Goal: Task Accomplishment & Management: Manage account settings

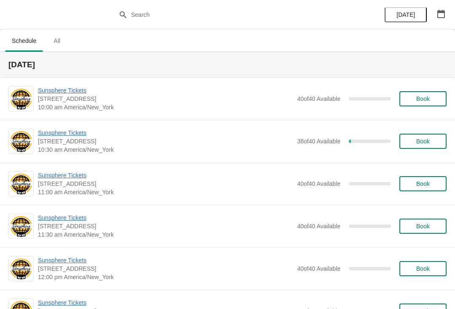
click at [419, 96] on span "Book" at bounding box center [422, 99] width 13 height 7
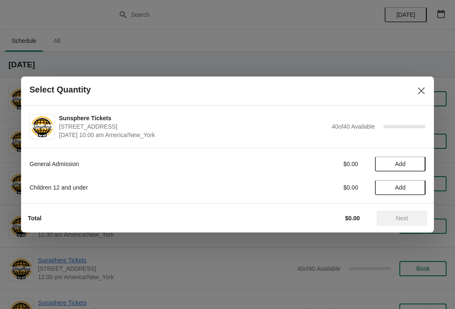
click at [418, 166] on button "Add" at bounding box center [400, 164] width 51 height 15
click at [418, 186] on button "Add" at bounding box center [400, 187] width 51 height 15
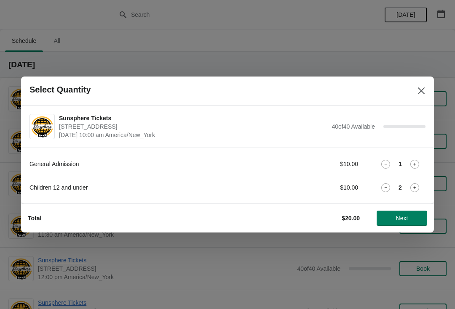
click at [409, 221] on span "Next" at bounding box center [401, 218] width 37 height 7
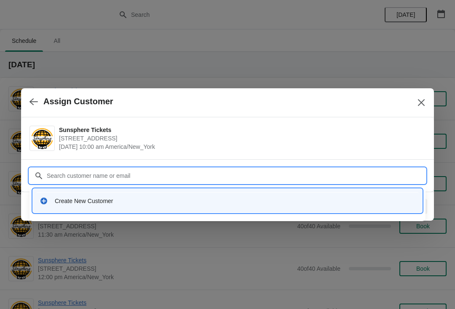
click at [192, 200] on div "Create New Customer" at bounding box center [235, 201] width 360 height 8
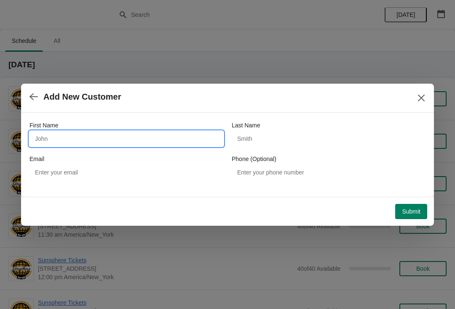
click at [107, 141] on input "First Name" at bounding box center [126, 138] width 194 height 15
type input "W"
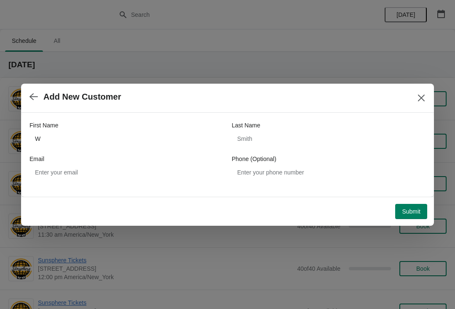
click at [416, 216] on button "Submit" at bounding box center [411, 211] width 32 height 15
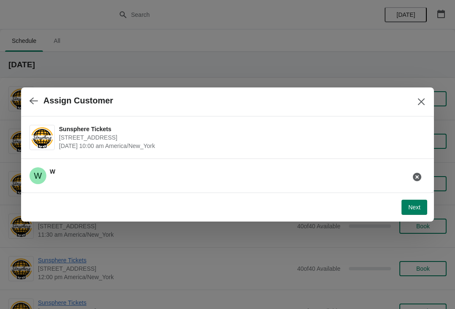
click at [420, 209] on button "Next" at bounding box center [414, 207] width 26 height 15
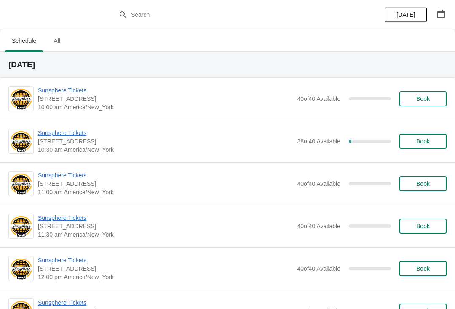
click at [428, 94] on button "Book" at bounding box center [422, 98] width 47 height 15
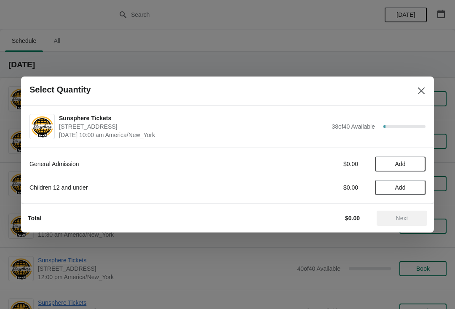
click at [414, 163] on span "Add" at bounding box center [399, 164] width 35 height 7
click at [411, 216] on span "Next" at bounding box center [401, 218] width 37 height 7
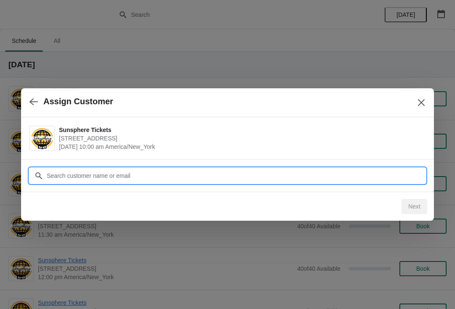
click at [363, 179] on input "Customer" at bounding box center [235, 175] width 379 height 15
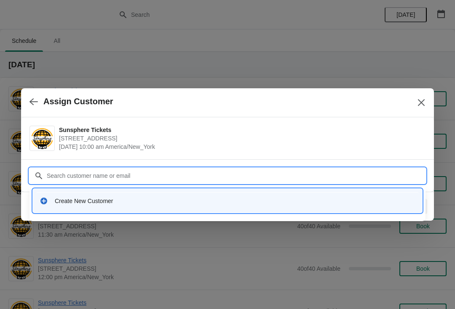
click at [160, 205] on div "Create New Customer" at bounding box center [227, 200] width 382 height 17
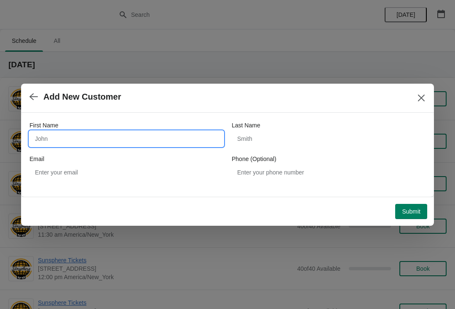
click at [94, 137] on input "First Name" at bounding box center [126, 138] width 194 height 15
type input "W"
click at [417, 194] on div "First Name W Last Name Email Phone (Optional)" at bounding box center [227, 155] width 413 height 84
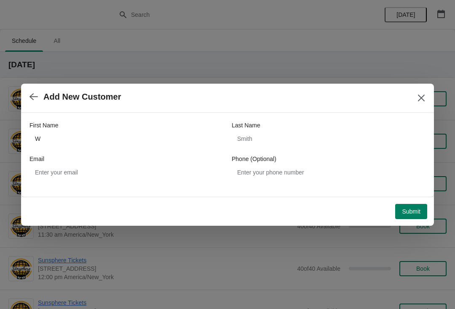
click at [410, 212] on span "Submit" at bounding box center [411, 211] width 19 height 7
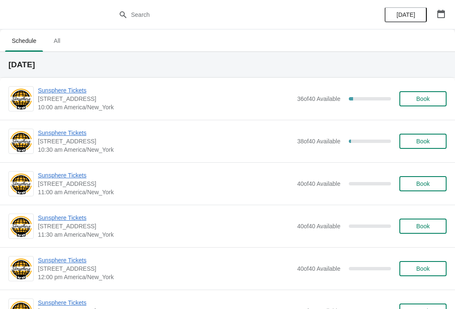
click at [431, 98] on span "Book" at bounding box center [423, 99] width 32 height 7
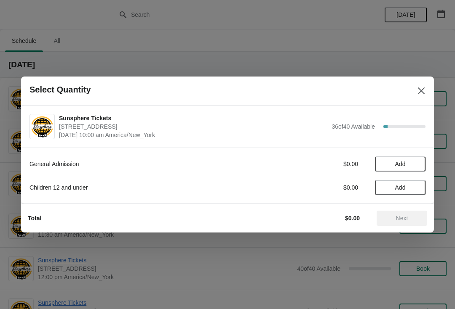
click at [408, 167] on span "Add" at bounding box center [399, 164] width 35 height 7
click at [412, 171] on div "General Admission $10.00 1" at bounding box center [227, 164] width 396 height 15
click at [415, 167] on icon at bounding box center [414, 164] width 9 height 9
click at [403, 234] on div at bounding box center [227, 154] width 455 height 309
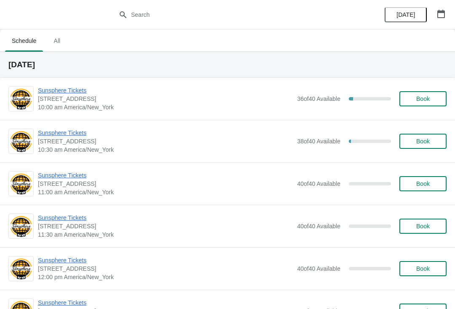
click at [421, 103] on button "Book" at bounding box center [422, 98] width 47 height 15
click at [420, 94] on button "Book" at bounding box center [422, 98] width 47 height 15
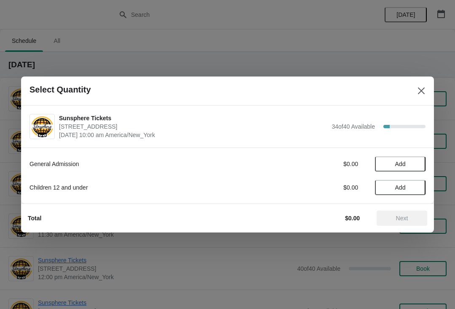
click at [416, 164] on span "Add" at bounding box center [399, 164] width 35 height 7
click at [395, 225] on button "Next" at bounding box center [401, 218] width 51 height 15
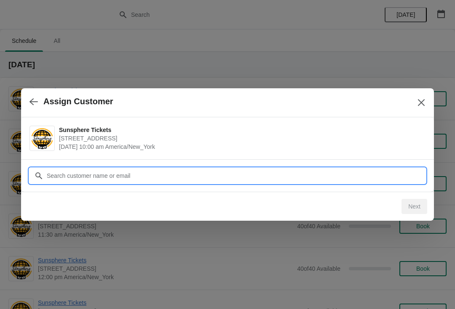
click at [330, 181] on input "Customer" at bounding box center [235, 175] width 379 height 15
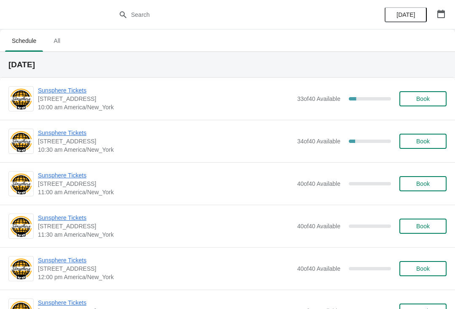
click at [434, 97] on span "Book" at bounding box center [423, 99] width 32 height 7
click at [416, 92] on button "Book" at bounding box center [422, 98] width 47 height 15
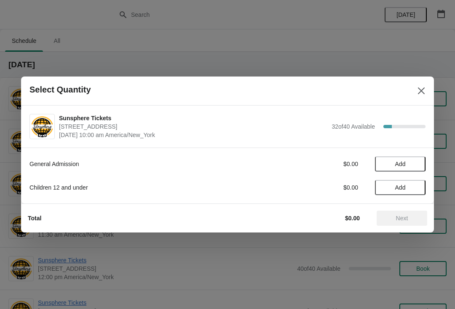
click at [417, 163] on span "Add" at bounding box center [399, 164] width 35 height 7
click at [417, 163] on icon at bounding box center [414, 164] width 9 height 9
click at [403, 213] on button "Next" at bounding box center [401, 218] width 51 height 15
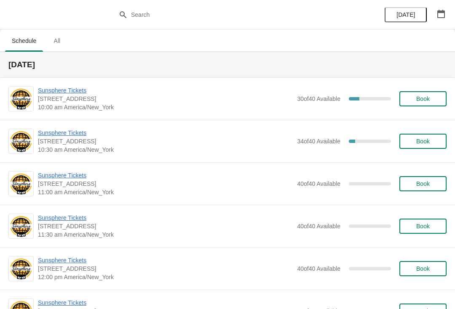
click at [418, 88] on div "Sunsphere Tickets [STREET_ADDRESS] 10:00 am America/New_York 30 of 40 Available…" at bounding box center [242, 98] width 408 height 25
click at [433, 98] on span "Book" at bounding box center [423, 99] width 32 height 7
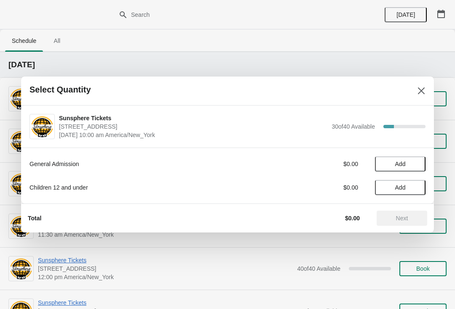
click at [410, 167] on span "Add" at bounding box center [399, 164] width 35 height 7
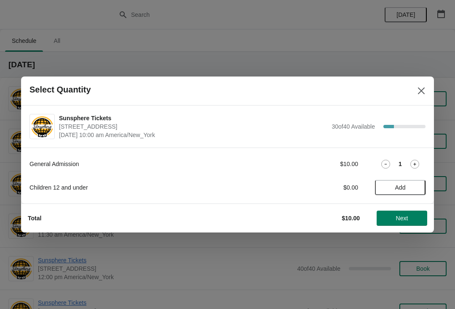
click at [417, 175] on div "General Admission $10.00 1 Children 12 and under $0.00 Add" at bounding box center [227, 171] width 396 height 47
click at [415, 168] on icon at bounding box center [414, 164] width 9 height 9
click at [403, 219] on span "Next" at bounding box center [402, 218] width 12 height 7
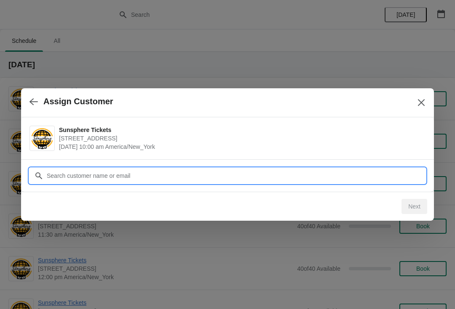
click at [294, 180] on input "Customer" at bounding box center [235, 175] width 379 height 15
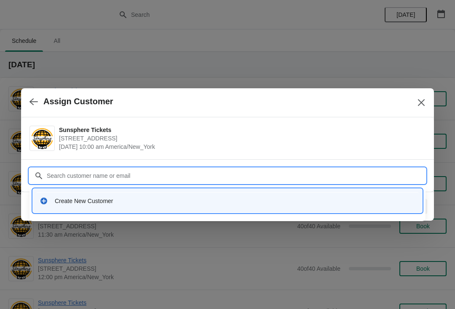
click at [152, 202] on div "Create New Customer" at bounding box center [235, 201] width 360 height 8
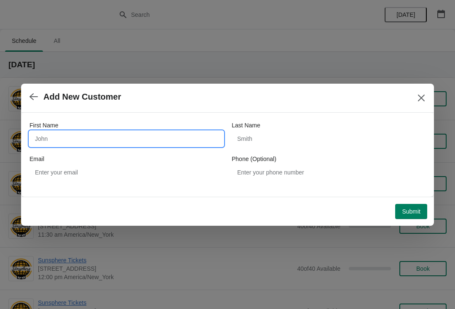
click at [115, 142] on input "First Name" at bounding box center [126, 138] width 194 height 15
type input "W"
click at [409, 198] on div "Submit" at bounding box center [224, 208] width 406 height 22
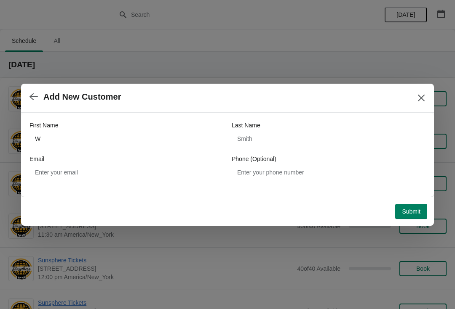
click at [411, 218] on button "Submit" at bounding box center [411, 211] width 32 height 15
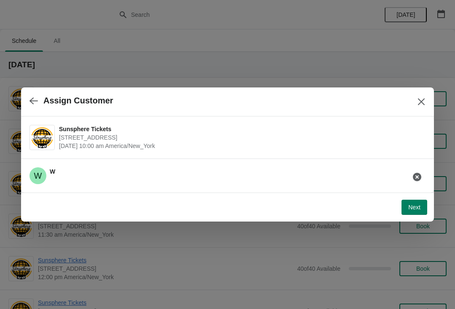
click at [416, 205] on span "Next" at bounding box center [414, 207] width 12 height 7
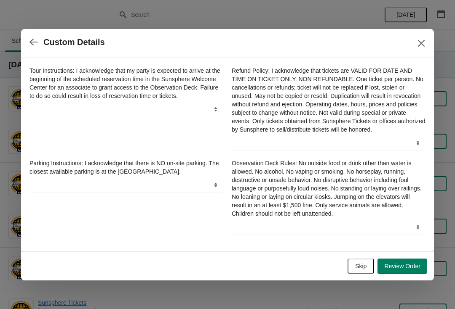
click at [366, 266] on button "Skip" at bounding box center [360, 266] width 27 height 15
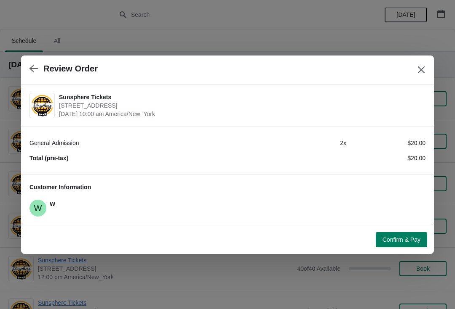
click at [401, 238] on span "Confirm & Pay" at bounding box center [401, 240] width 38 height 7
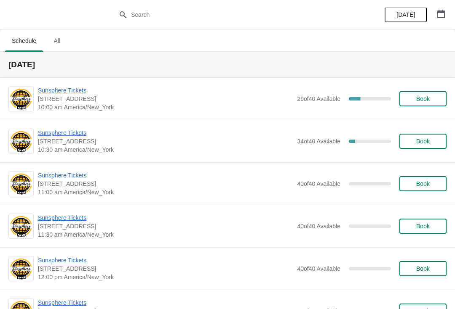
click at [422, 106] on button "Book" at bounding box center [422, 98] width 47 height 15
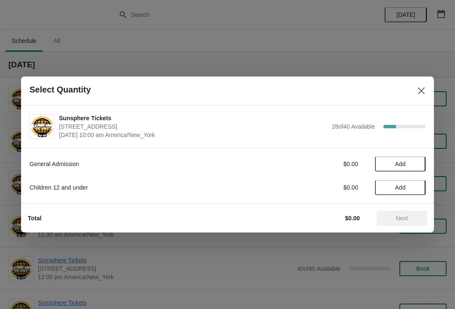
click at [410, 167] on span "Add" at bounding box center [399, 164] width 35 height 7
click at [411, 165] on icon at bounding box center [414, 164] width 9 height 9
click at [390, 217] on span "Next" at bounding box center [401, 218] width 37 height 7
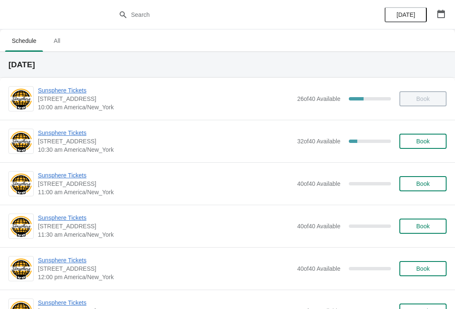
click at [432, 136] on button "Book" at bounding box center [422, 141] width 47 height 15
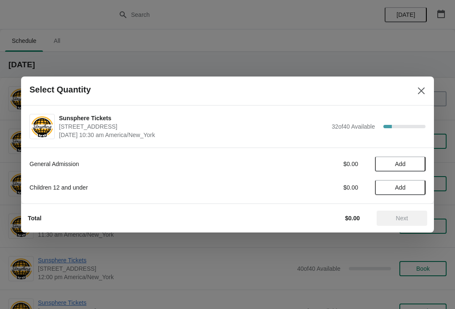
click at [424, 165] on button "Add" at bounding box center [400, 164] width 51 height 15
click at [396, 219] on span "Next" at bounding box center [402, 218] width 12 height 7
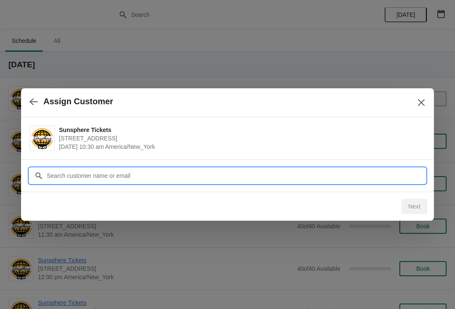
click at [300, 170] on input "Customer" at bounding box center [235, 175] width 379 height 15
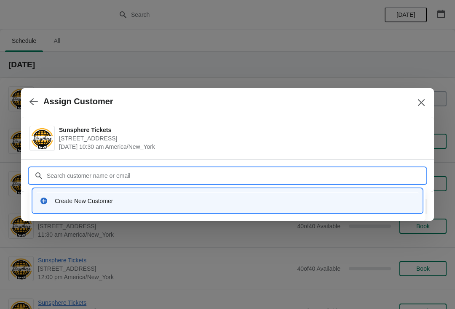
click at [128, 201] on div "Create New Customer" at bounding box center [235, 201] width 360 height 8
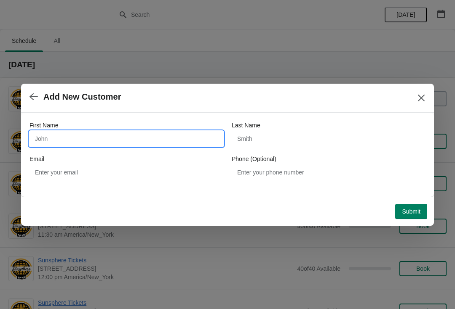
click at [152, 134] on input "First Name" at bounding box center [126, 138] width 194 height 15
type input "W"
click at [414, 202] on div "Submit" at bounding box center [225, 210] width 402 height 19
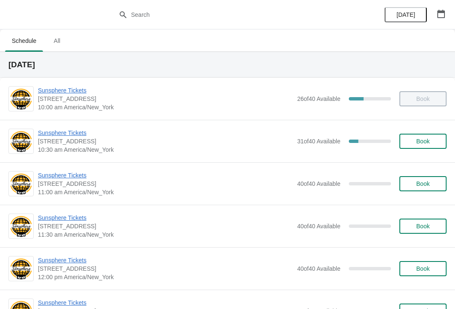
click at [64, 127] on div "Sunsphere Tickets [STREET_ADDRESS] 10:30 am America/New_York 31 of 40 Available…" at bounding box center [227, 141] width 455 height 43
click at [73, 136] on span "Sunsphere Tickets" at bounding box center [165, 133] width 255 height 8
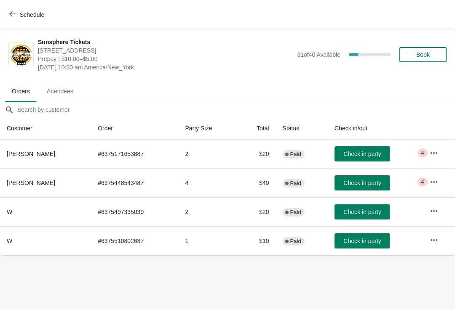
click at [357, 148] on button "Check in party" at bounding box center [362, 154] width 56 height 15
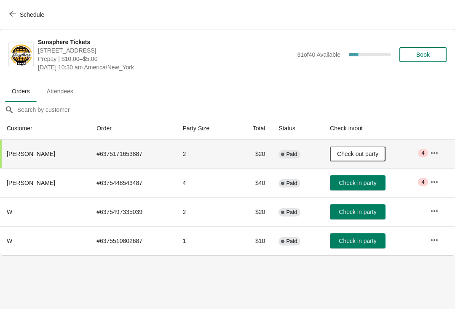
click at [373, 184] on span "Check in party" at bounding box center [356, 183] width 37 height 7
